Goal: Find specific page/section: Find specific page/section

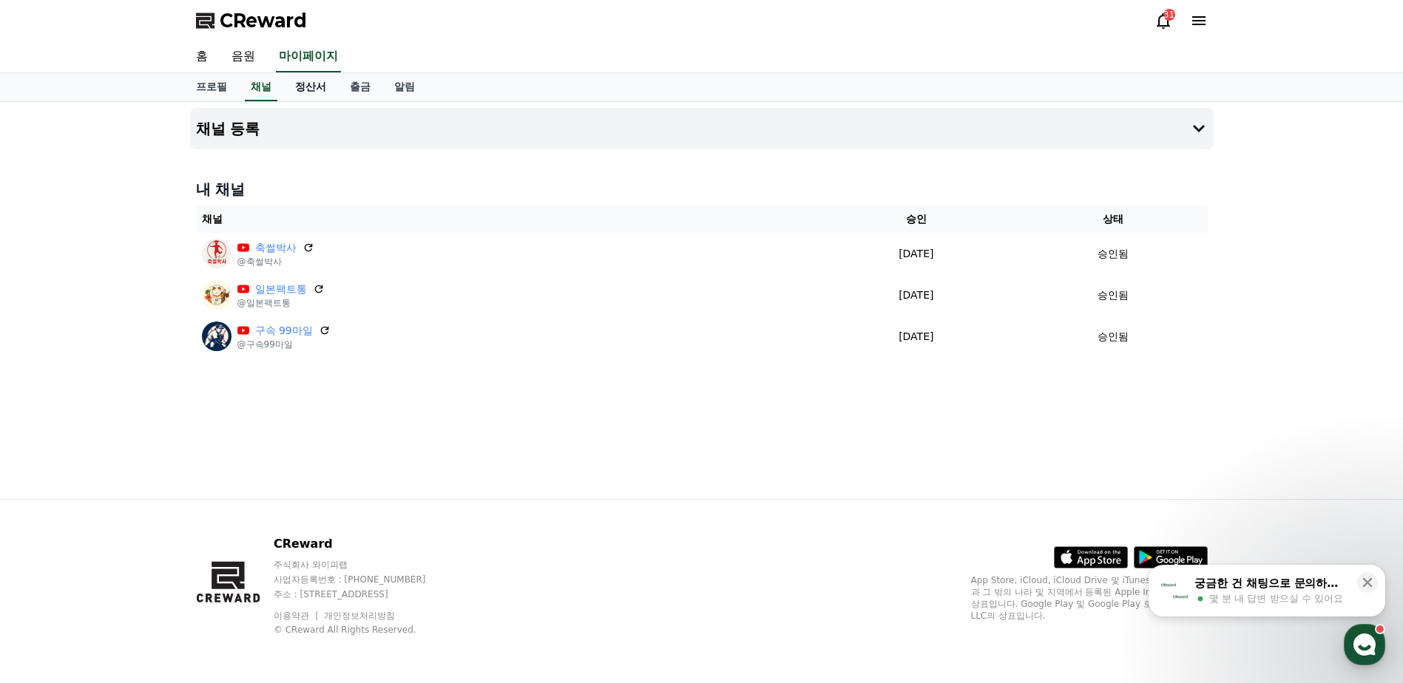
click at [288, 87] on link "정산서" at bounding box center [310, 87] width 55 height 28
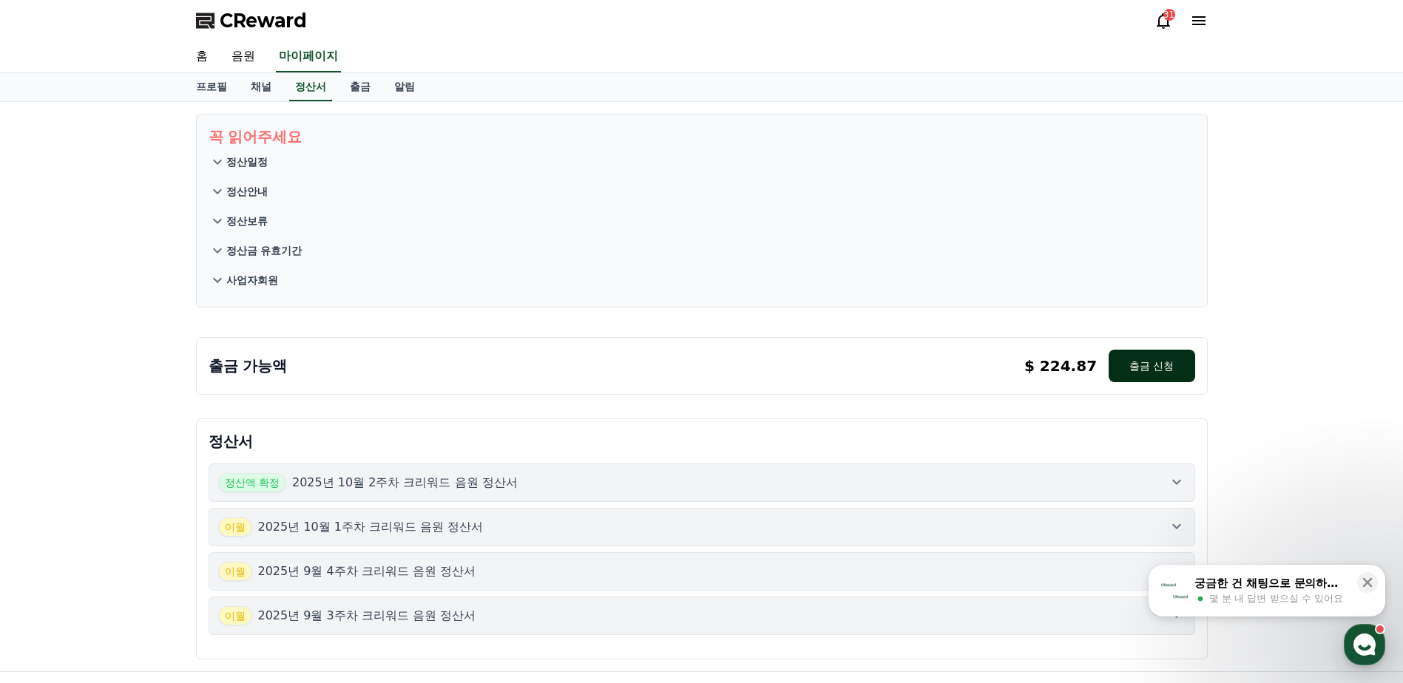
click at [1182, 362] on button "출금 신청" at bounding box center [1152, 366] width 86 height 33
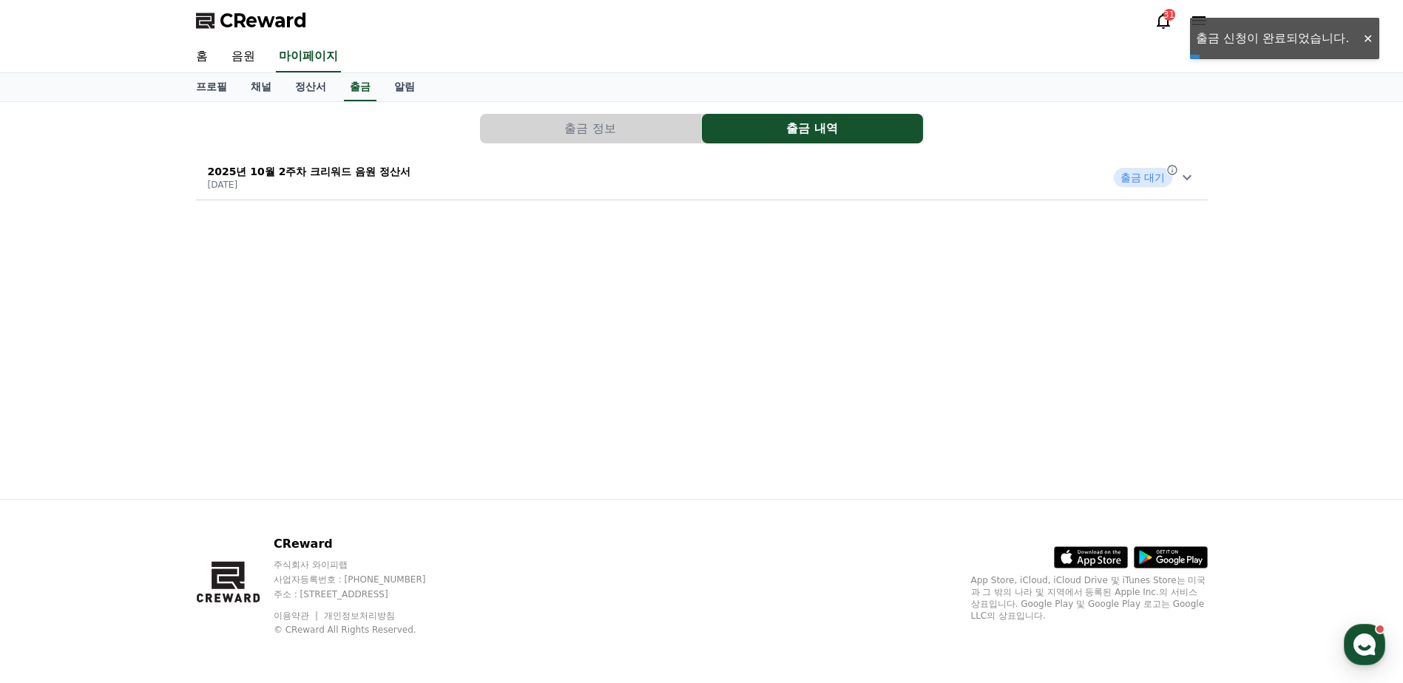
click at [559, 162] on div "2025년 10월 2주차 크리워드 음원 정산서 2025-10-15 출금 대기" at bounding box center [702, 177] width 1012 height 38
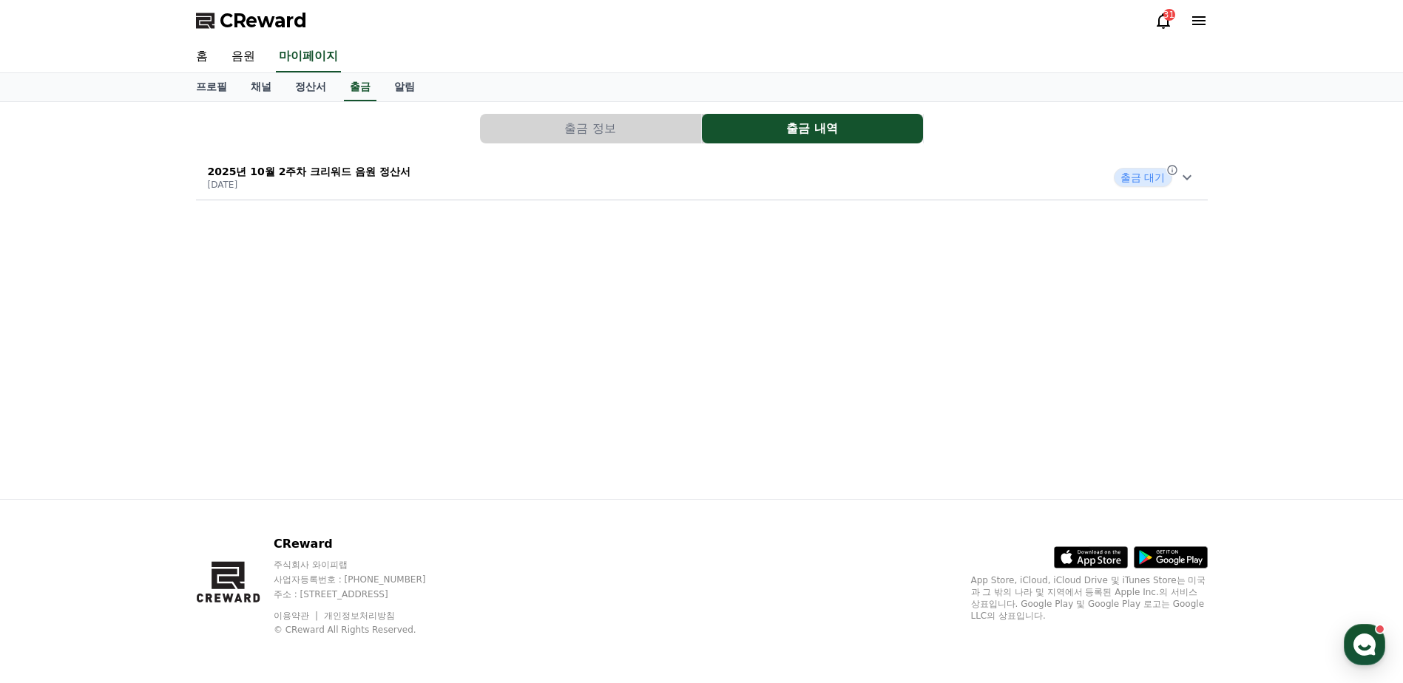
click at [549, 164] on div "2025년 10월 2주차 크리워드 음원 정산서 2025-10-15 출금 대기" at bounding box center [702, 177] width 1012 height 38
click at [289, 81] on link "정산서" at bounding box center [310, 87] width 55 height 28
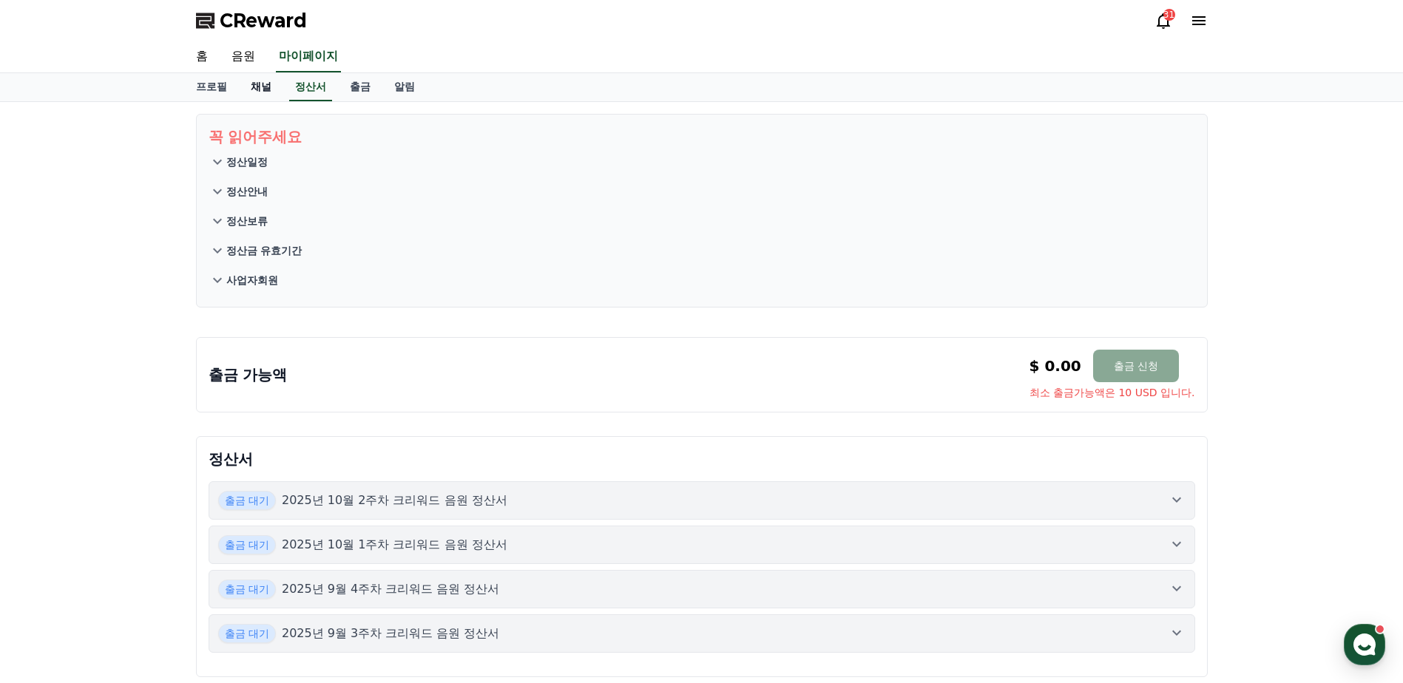
click at [268, 81] on link "채널" at bounding box center [261, 87] width 44 height 28
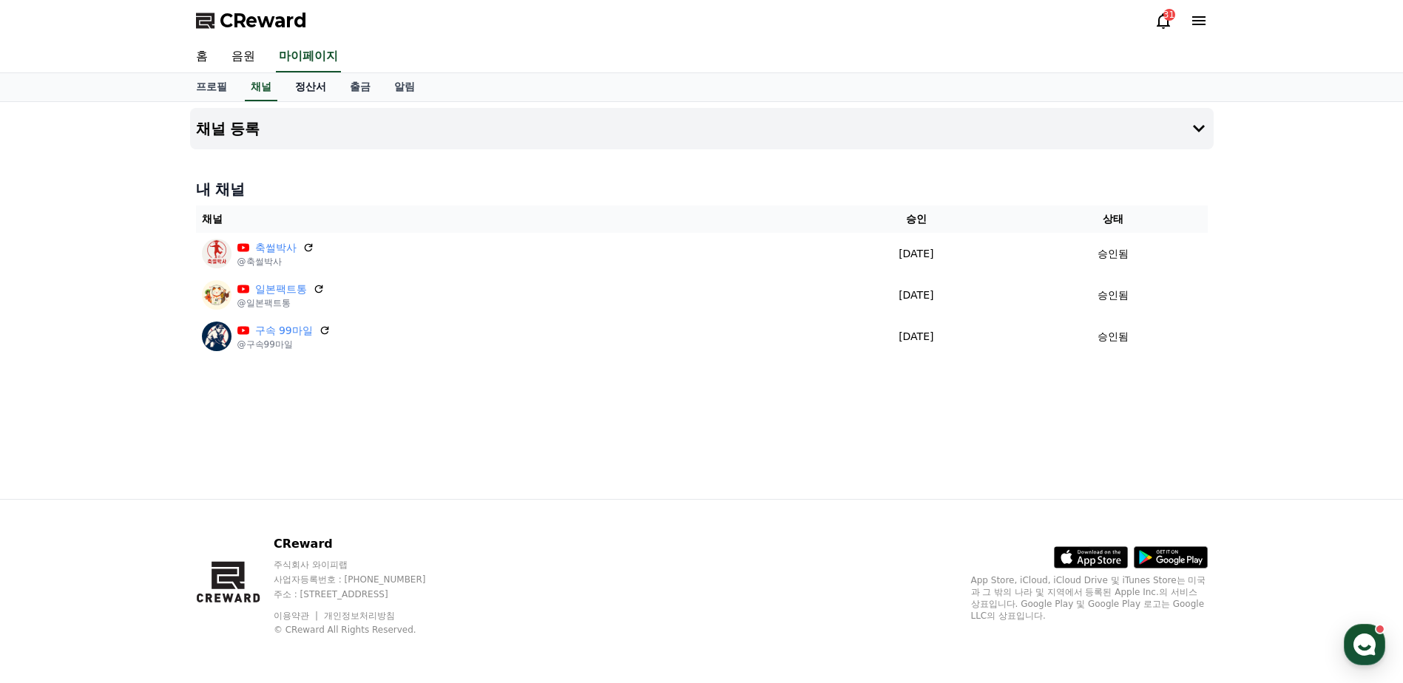
click at [299, 82] on link "정산서" at bounding box center [310, 87] width 55 height 28
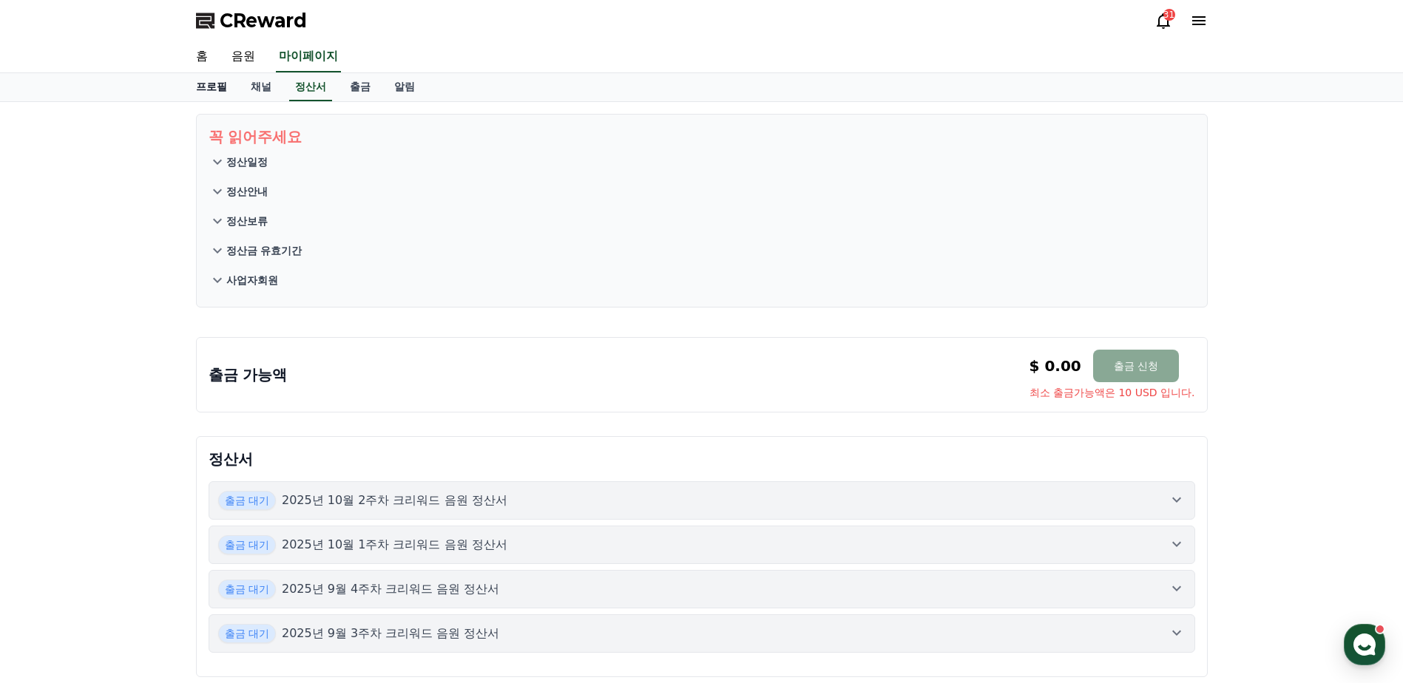
click at [231, 81] on link "프로필" at bounding box center [211, 87] width 55 height 28
select select "**********"
